Goal: Information Seeking & Learning: Learn about a topic

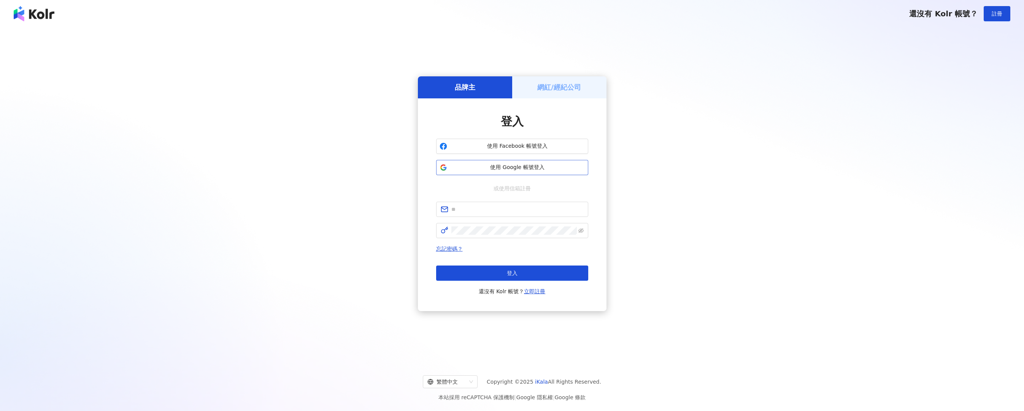
click at [503, 165] on span "使用 Google 帳號登入" at bounding box center [517, 168] width 135 height 8
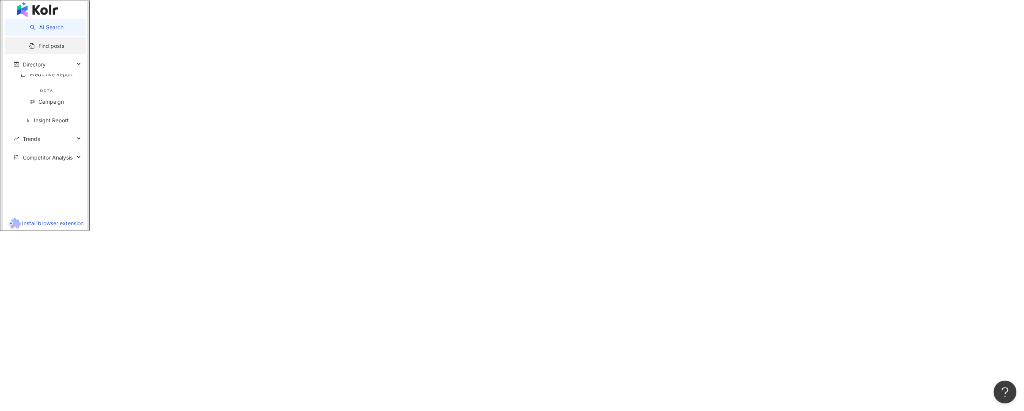
click at [29, 49] on link "Find posts" at bounding box center [46, 46] width 35 height 6
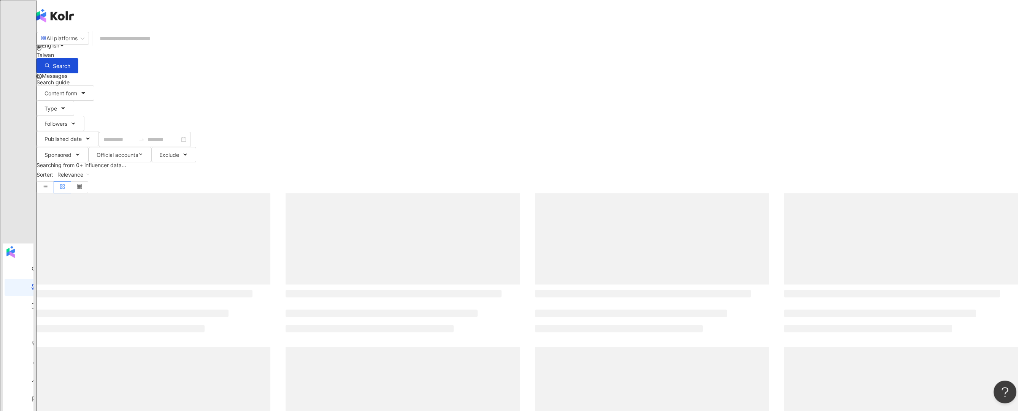
click at [165, 44] on input "search" at bounding box center [129, 38] width 69 height 16
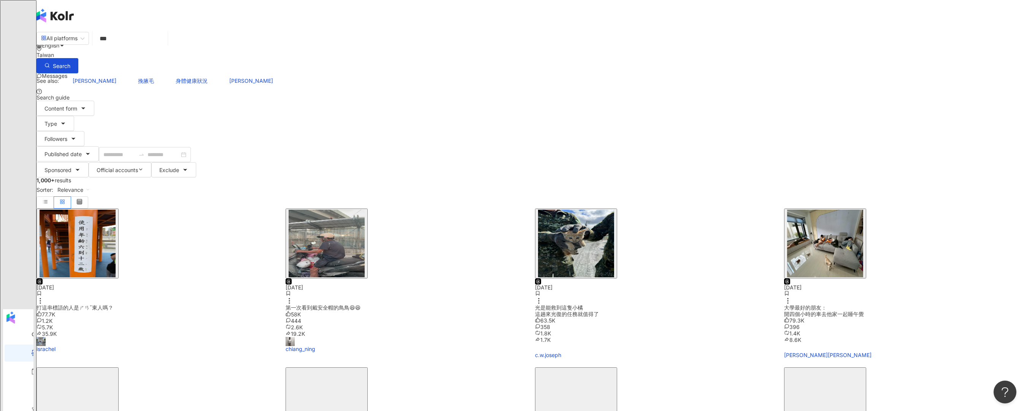
type input "***"
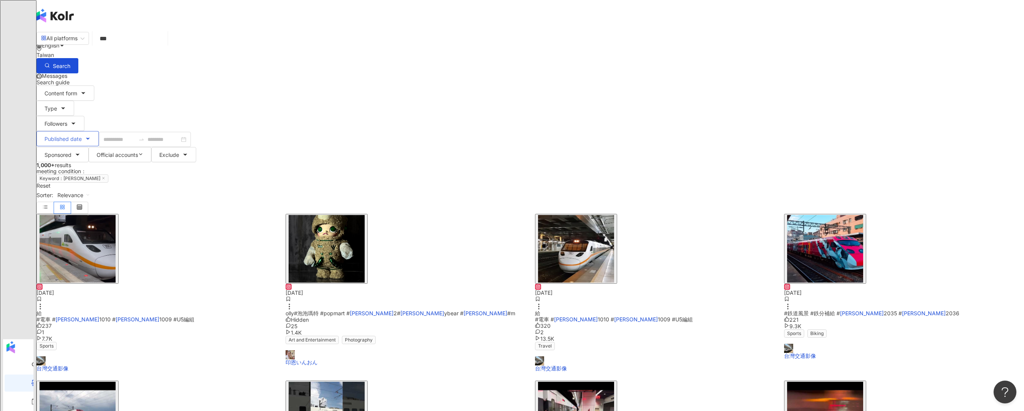
click at [99, 131] on button "Published date" at bounding box center [67, 138] width 62 height 15
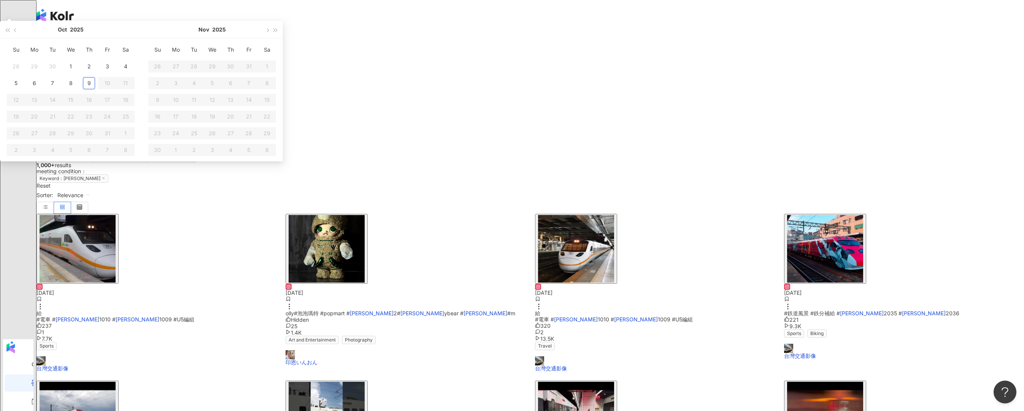
type input "**********"
click at [77, 73] on div "1" at bounding box center [71, 66] width 12 height 12
click at [95, 89] on div "9" at bounding box center [89, 83] width 12 height 12
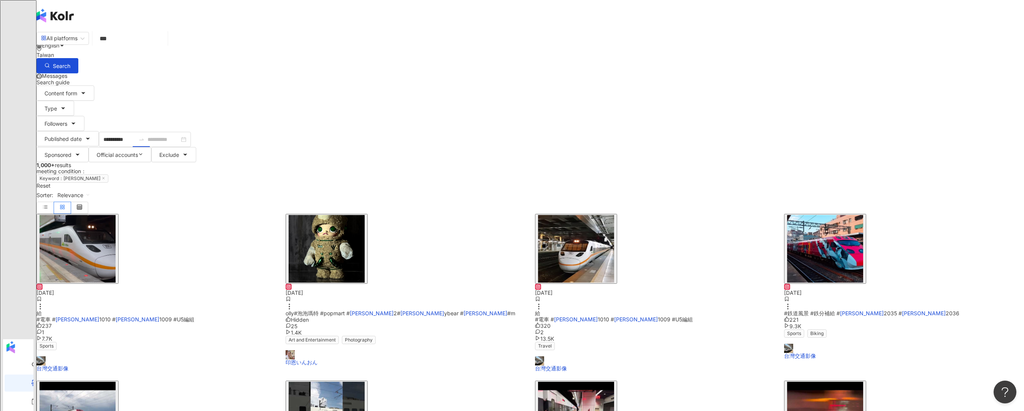
type input "**********"
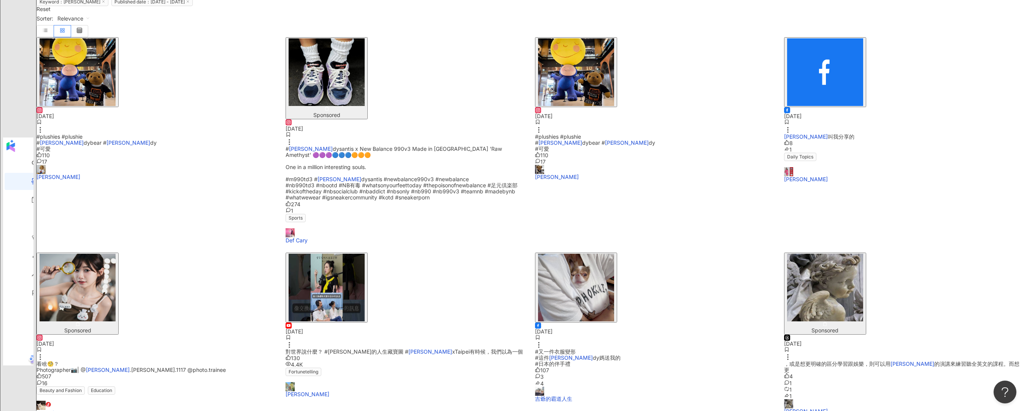
scroll to position [262, 0]
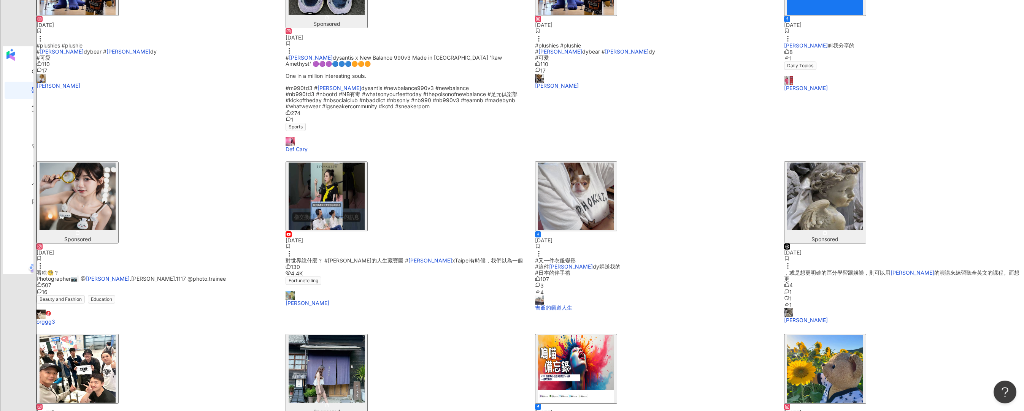
click at [222, 203] on main "**********" at bounding box center [529, 141] width 987 height 744
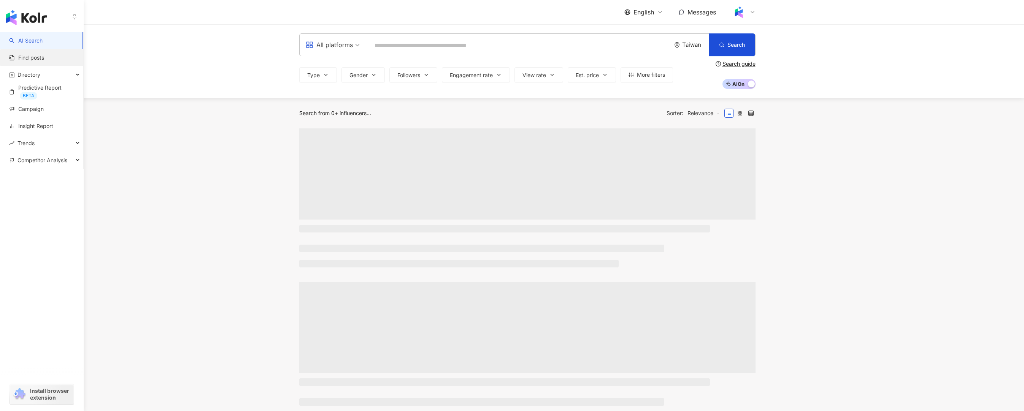
click at [21, 55] on link "Find posts" at bounding box center [26, 58] width 35 height 8
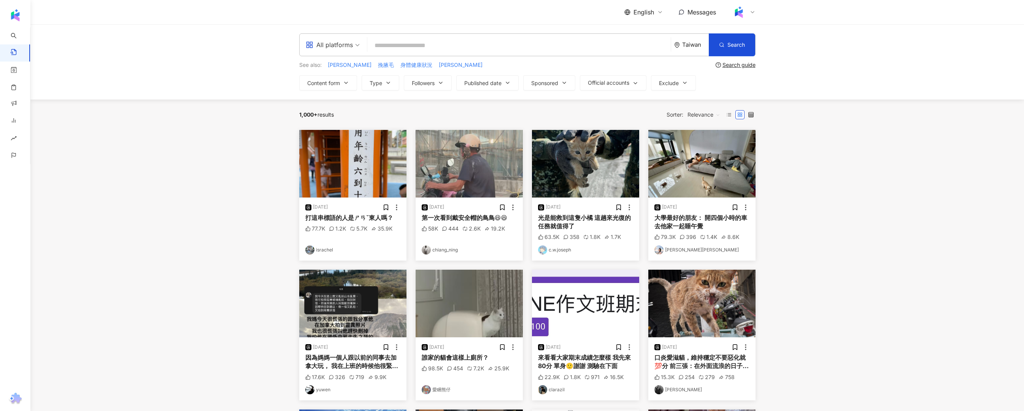
click at [640, 12] on span "English" at bounding box center [643, 12] width 21 height 8
click at [487, 170] on img "button" at bounding box center [468, 164] width 107 height 68
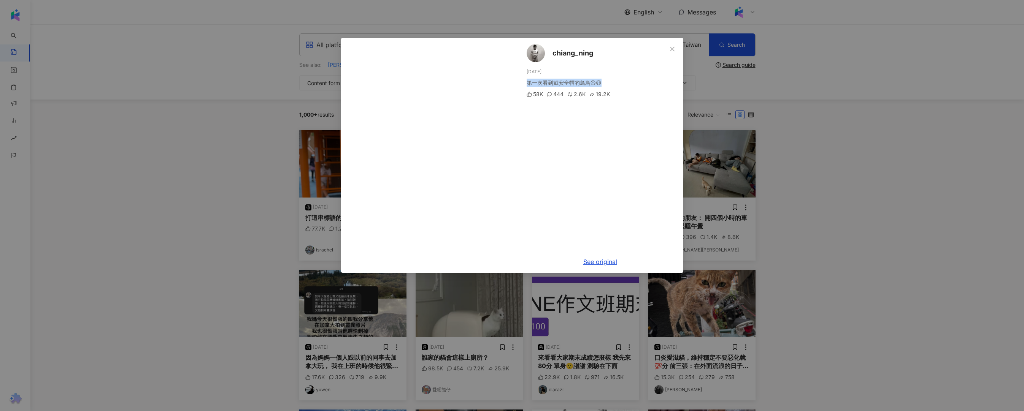
drag, startPoint x: 528, startPoint y: 81, endPoint x: 611, endPoint y: 79, distance: 83.6
click at [611, 79] on div "第一次看到戴安全帽的鳥鳥😆😆" at bounding box center [601, 83] width 151 height 8
copy div "第一次看到戴安全帽的鳥鳥😆😆"
click at [208, 182] on div "chiang_ning 10/2/25 第一次看到戴安全帽的鳥鳥😆😆 58K 444 2.6K 19.2K See original" at bounding box center [512, 205] width 1024 height 411
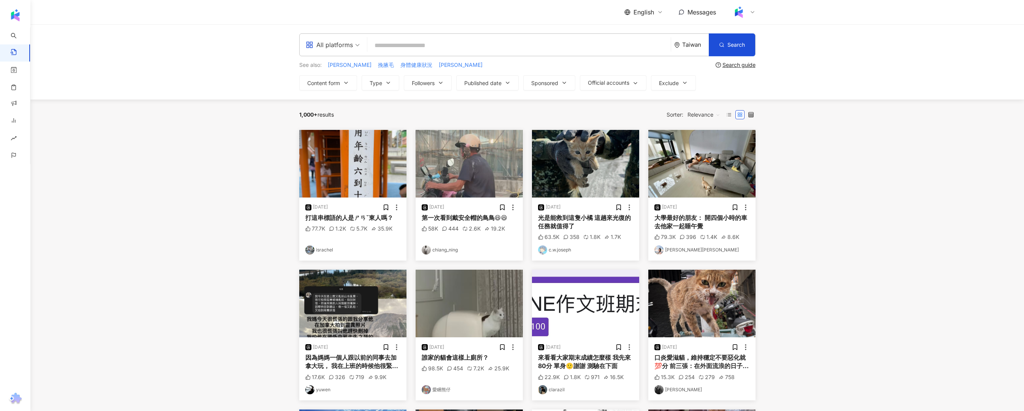
click at [367, 174] on img "button" at bounding box center [352, 164] width 107 height 68
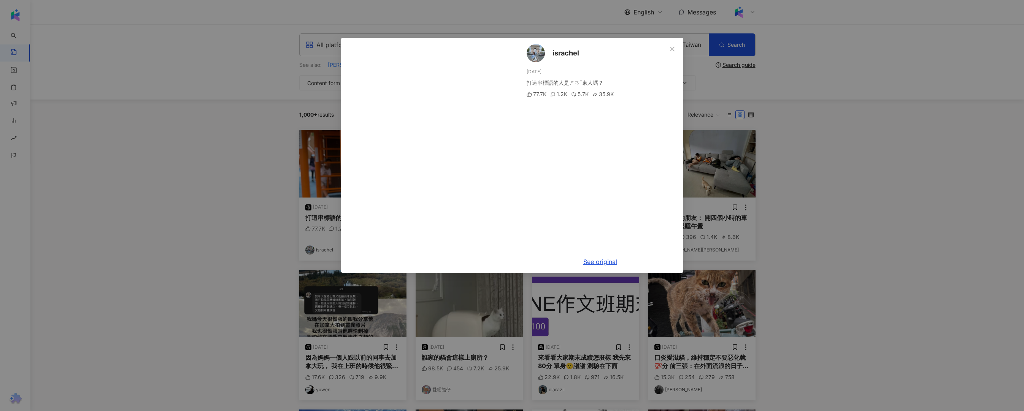
drag, startPoint x: 525, startPoint y: 84, endPoint x: 623, endPoint y: 76, distance: 98.0
click at [623, 76] on div "israchel 9/29/25 打這串標語的人是ㄕㄢˇ東人嗎？ 77.7K 1.2K 5.7K 35.9K" at bounding box center [600, 144] width 166 height 213
drag, startPoint x: 621, startPoint y: 81, endPoint x: 525, endPoint y: 82, distance: 96.6
click at [525, 82] on div "israchel 9/29/25 打這串標語的人是ㄕㄢˇ東人嗎？ 77.7K 1.2K 5.7K 35.9K" at bounding box center [600, 144] width 166 height 213
copy div "打這串標語的人是ㄕㄢˇ東人嗎？"
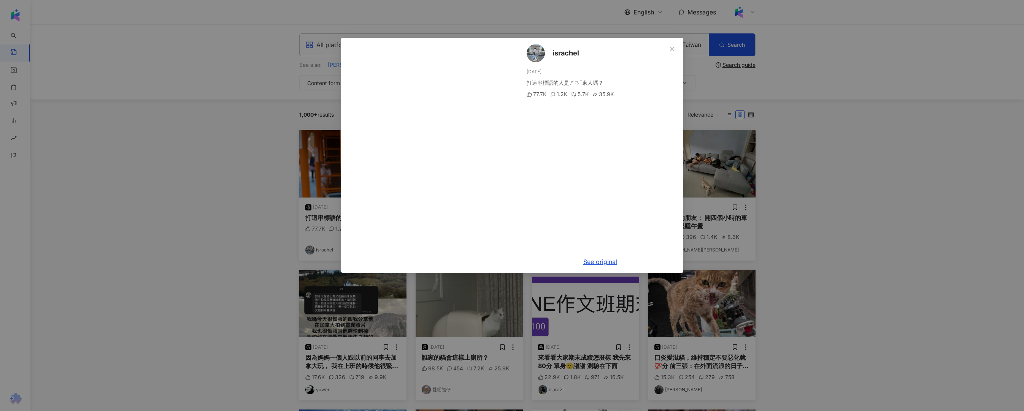
click at [217, 231] on div "israchel 9/29/25 打這串標語的人是ㄕㄢˇ東人嗎？ 77.7K 1.2K 5.7K 35.9K See original" at bounding box center [512, 205] width 1024 height 411
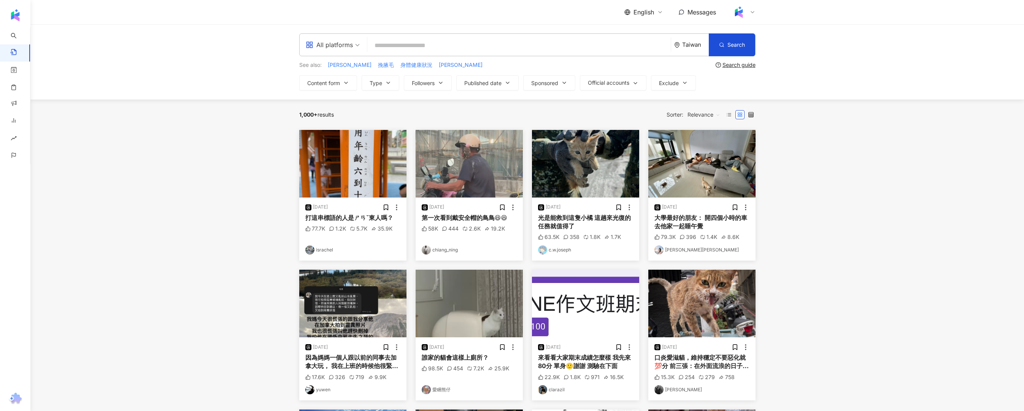
click at [374, 299] on img "button" at bounding box center [352, 304] width 107 height 68
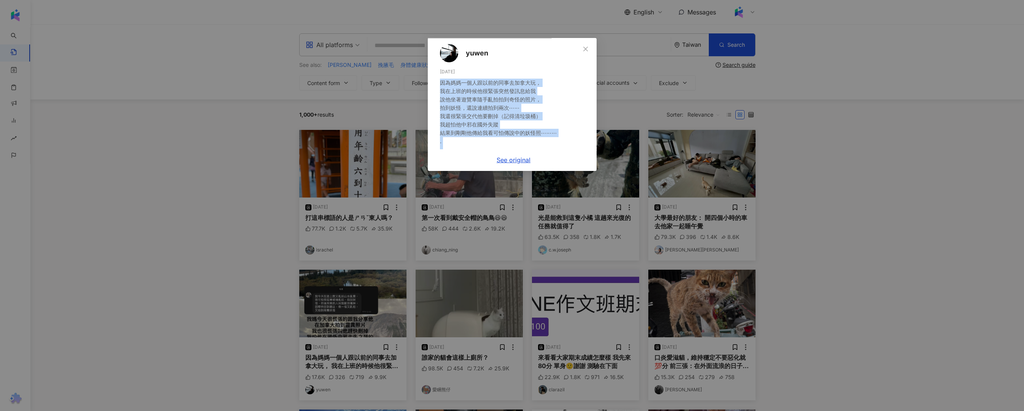
drag, startPoint x: 525, startPoint y: 82, endPoint x: 601, endPoint y: 190, distance: 132.3
click at [596, 149] on div "yuwen 10/3/25 因為媽媽一個人跟以前的同事去加拿大玩， 我在上班的時候他很緊張突然發訊息給我 說他坐著遊覽車隨手亂拍拍到奇怪的照片， 拍到妖怪，還…" at bounding box center [514, 93] width 166 height 111
copy div "因為媽媽一個人跟以前的同事去加拿大玩， 我在上班的時候他很緊張突然發訊息給我 說他坐著遊覽車隨手亂拍拍到奇怪的照片， 拍到妖怪，還說連續拍到兩次⋯⋯ 我還很緊…"
